Goal: Transaction & Acquisition: Purchase product/service

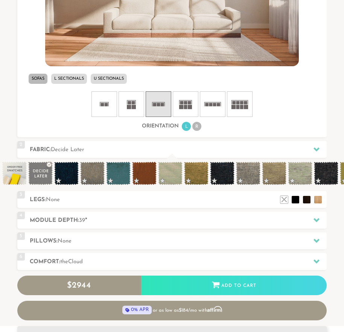
scroll to position [376, 0]
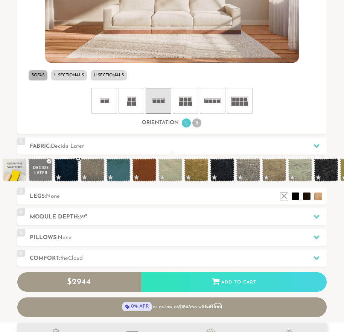
click at [62, 165] on span at bounding box center [66, 169] width 24 height 23
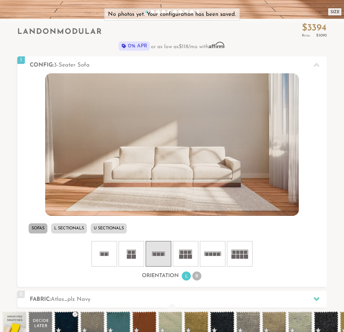
scroll to position [219, 0]
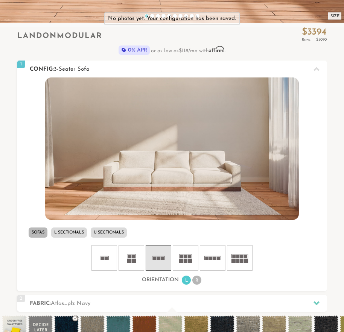
click at [76, 227] on ul "Sofas L Sectionals U Sectionals" at bounding box center [172, 233] width 310 height 14
click at [76, 230] on li "L Sectionals" at bounding box center [69, 233] width 36 height 10
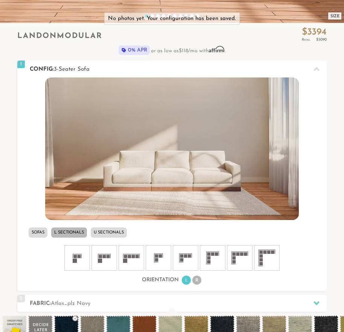
click at [213, 254] on rect at bounding box center [212, 254] width 3 height 3
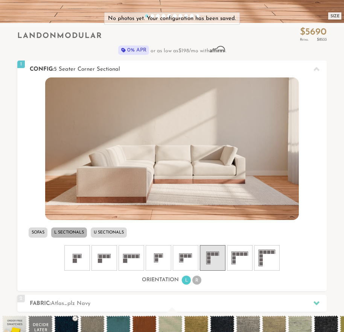
click at [198, 280] on li "R" at bounding box center [196, 280] width 9 height 9
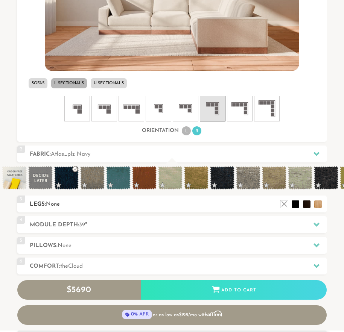
scroll to position [370, 0]
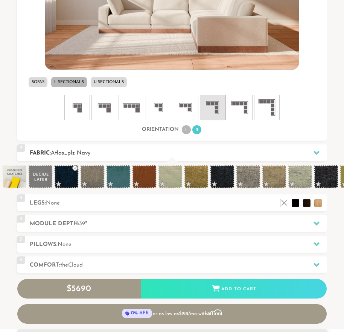
click at [320, 156] on div at bounding box center [317, 152] width 16 height 15
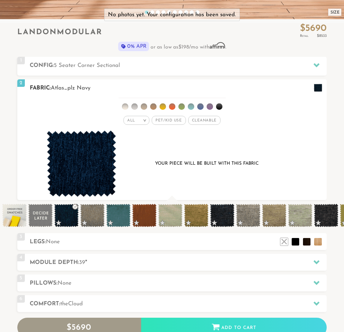
scroll to position [219, 0]
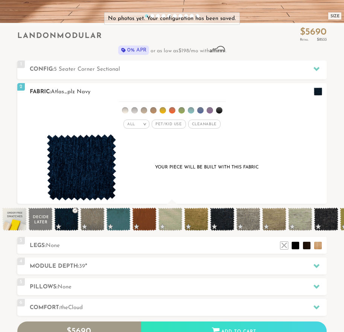
click at [174, 129] on div "All > All Tier Family Popular Durable Luxury Pet/Kid Use x Cleanable x Popular …" at bounding box center [172, 124] width 310 height 11
click at [176, 125] on span "Pet/Kid Use x" at bounding box center [169, 124] width 34 height 9
click at [200, 123] on span "Cleanable x" at bounding box center [207, 124] width 32 height 9
click at [226, 213] on span at bounding box center [222, 219] width 24 height 23
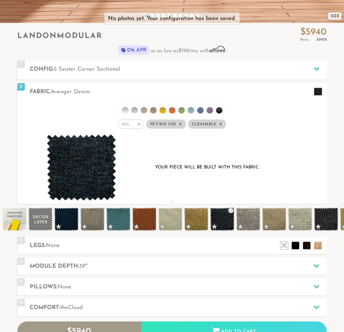
scroll to position [6, 6]
click at [70, 219] on span at bounding box center [66, 219] width 24 height 23
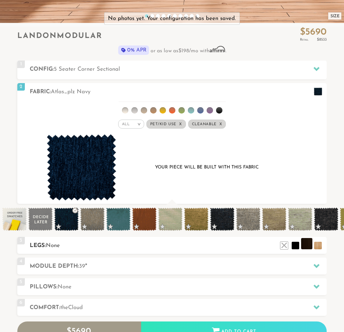
click at [308, 250] on li at bounding box center [306, 243] width 11 height 11
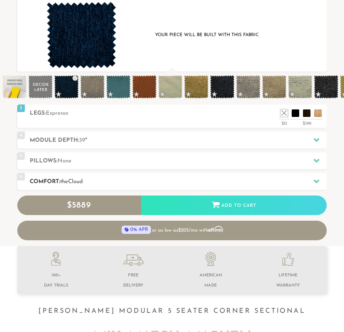
scroll to position [350, 0]
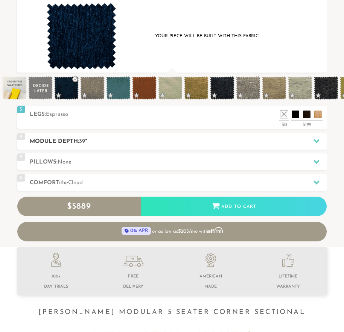
click at [316, 144] on icon at bounding box center [317, 141] width 6 height 6
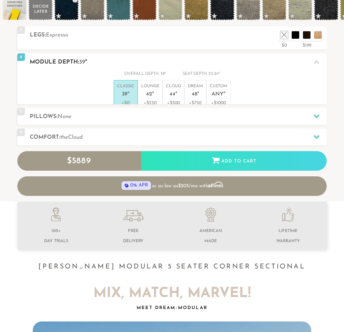
scroll to position [348, 0]
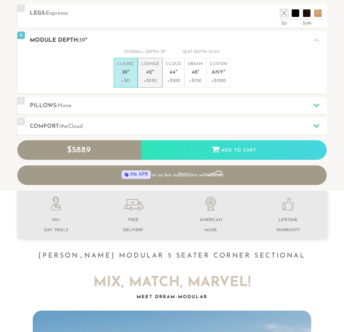
click at [146, 72] on p "Lounge 42 "" at bounding box center [150, 69] width 18 height 16
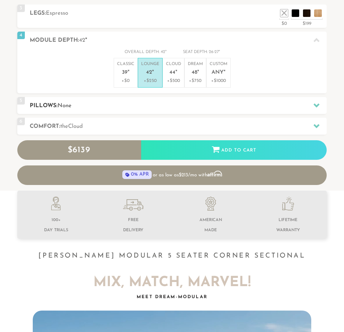
click at [316, 108] on icon at bounding box center [317, 105] width 6 height 6
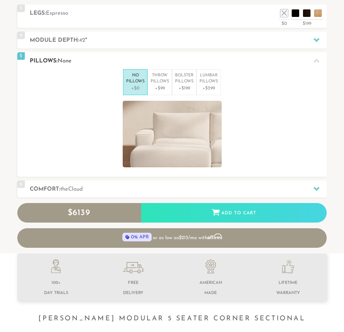
scroll to position [7633, 338]
click at [161, 85] on p "Throw Pillows" at bounding box center [160, 79] width 18 height 12
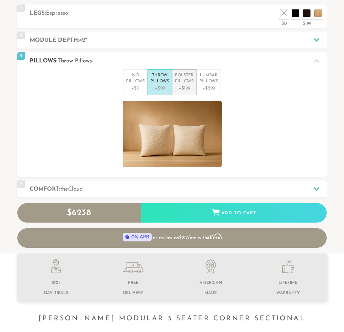
click at [184, 90] on p "+$199" at bounding box center [184, 88] width 18 height 7
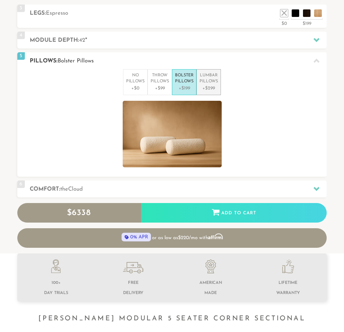
click at [209, 85] on p "Lumbar Pillows" at bounding box center [208, 79] width 18 height 12
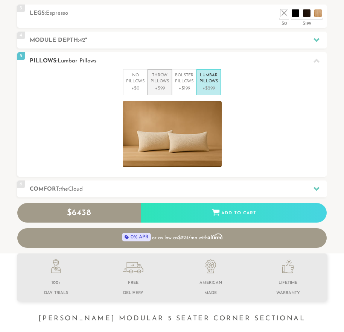
click at [155, 81] on p "Throw Pillows" at bounding box center [160, 79] width 18 height 12
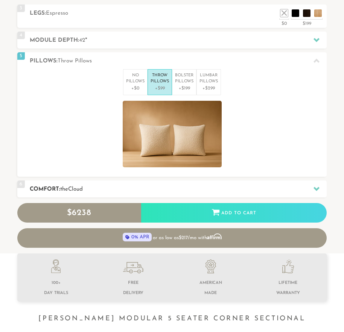
click at [316, 191] on icon at bounding box center [317, 189] width 6 height 4
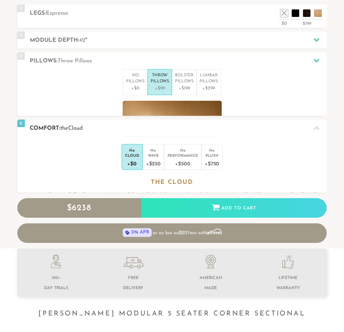
scroll to position [7625, 338]
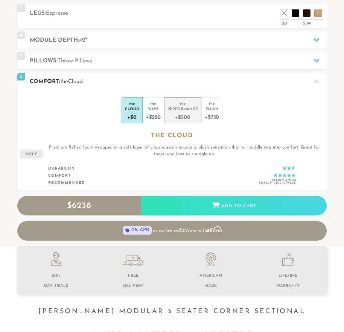
click at [190, 117] on div "+$500" at bounding box center [182, 116] width 30 height 11
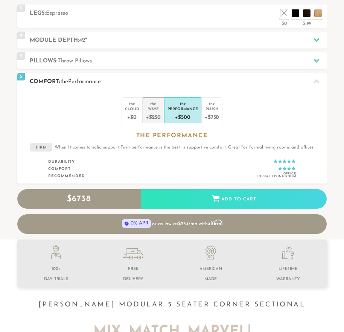
click at [157, 111] on div "Wave" at bounding box center [153, 108] width 15 height 5
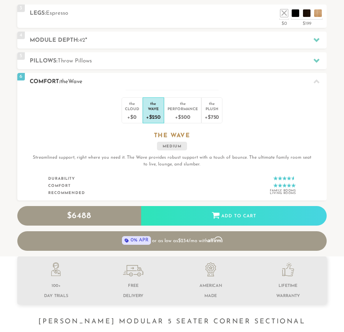
scroll to position [7636, 338]
click at [130, 106] on div "the" at bounding box center [132, 103] width 14 height 8
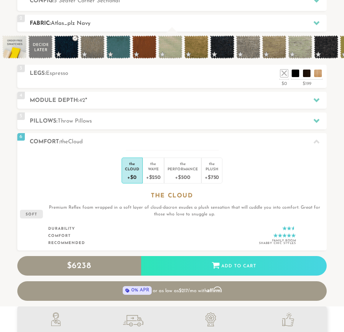
scroll to position [287, 0]
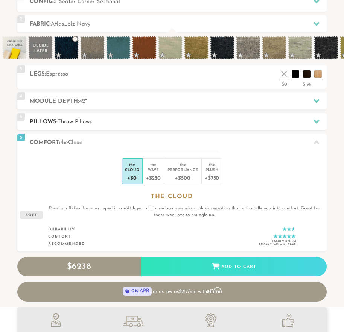
click at [317, 124] on icon at bounding box center [317, 122] width 6 height 4
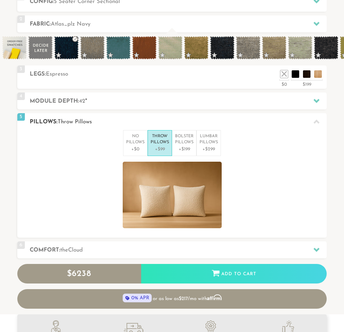
scroll to position [0, 0]
click at [185, 153] on p "+$199" at bounding box center [184, 149] width 18 height 7
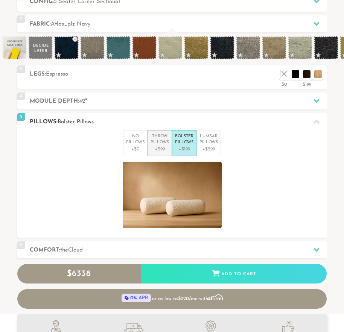
click at [158, 153] on p "+$99" at bounding box center [160, 149] width 18 height 7
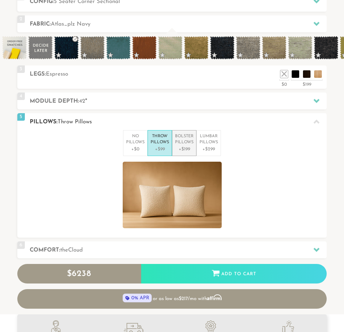
click at [188, 145] on p "Bolster Pillows" at bounding box center [184, 140] width 18 height 12
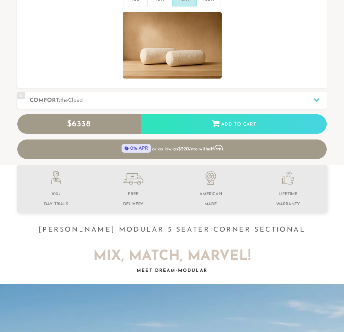
scroll to position [437, 0]
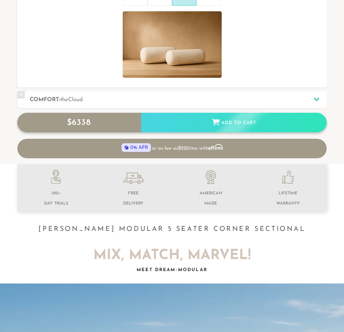
click at [247, 127] on div "Add to Cart" at bounding box center [234, 123] width 186 height 20
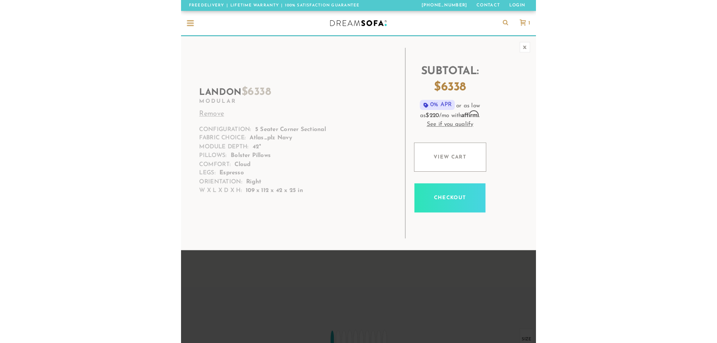
scroll to position [8813, 711]
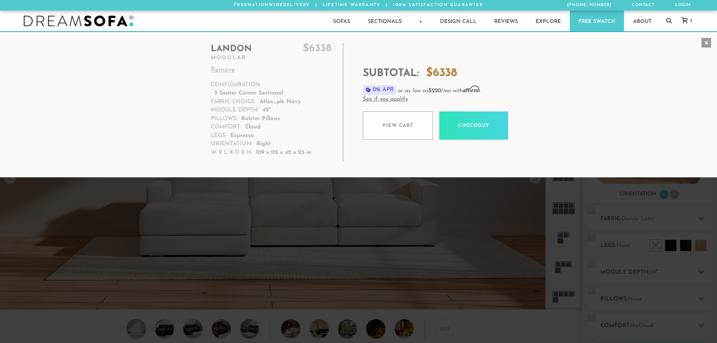
click at [344, 43] on div "x" at bounding box center [706, 43] width 10 height 10
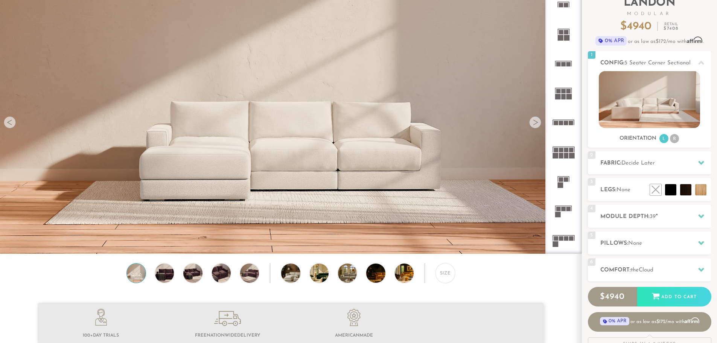
scroll to position [0, 0]
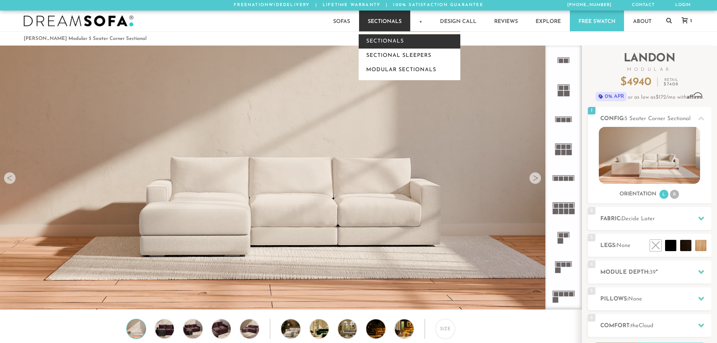
click at [344, 38] on link "Sectionals" at bounding box center [410, 41] width 102 height 14
